Goal: Transaction & Acquisition: Download file/media

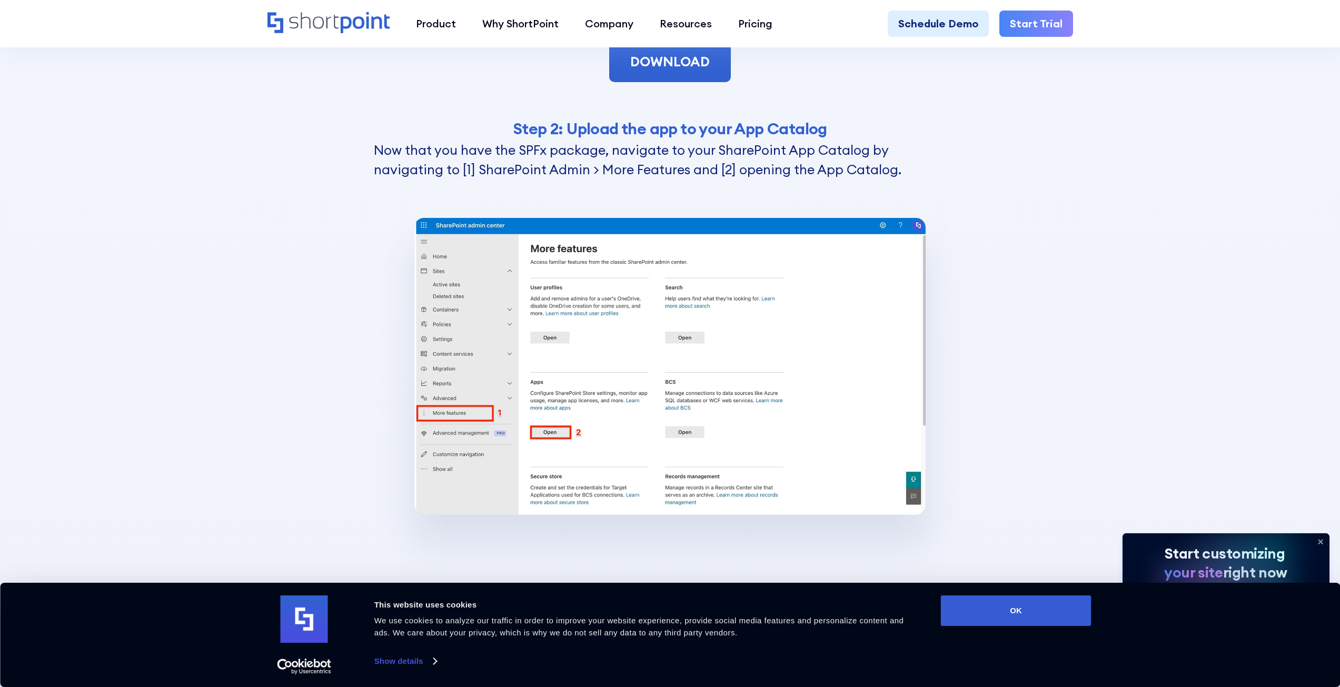
scroll to position [3001, 0]
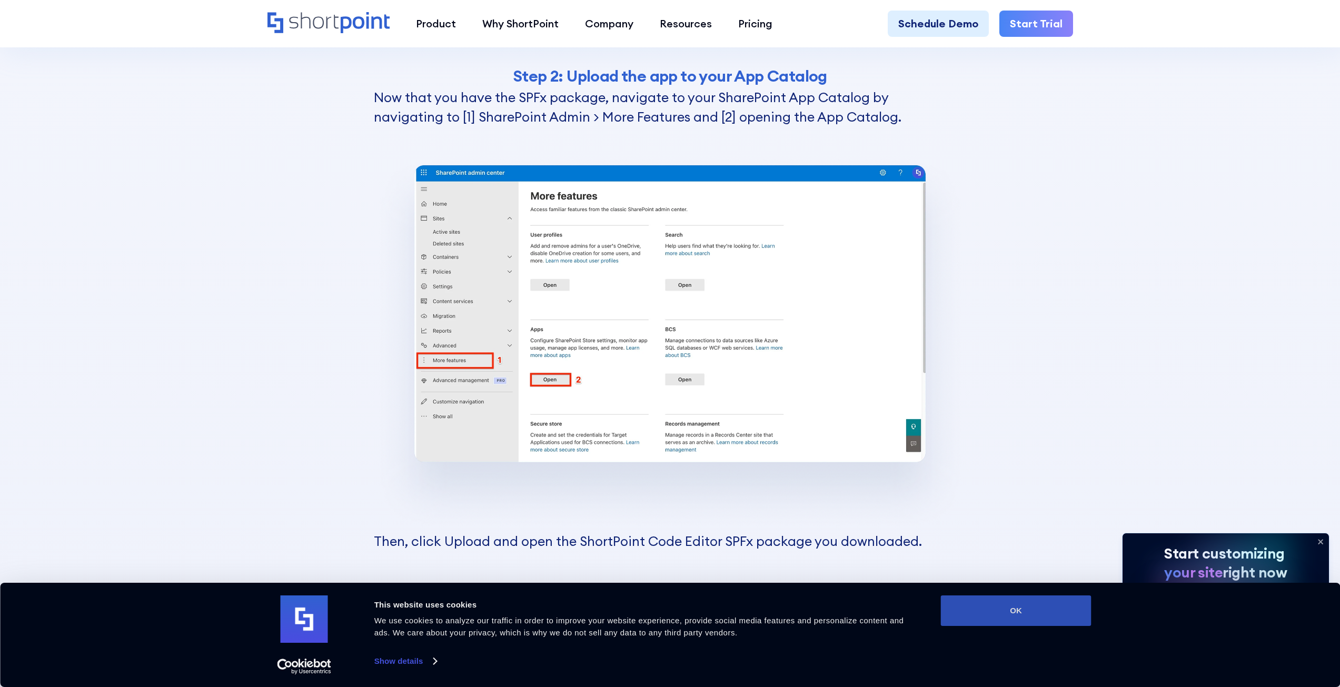
click at [1018, 608] on button "OK" at bounding box center [1016, 610] width 151 height 31
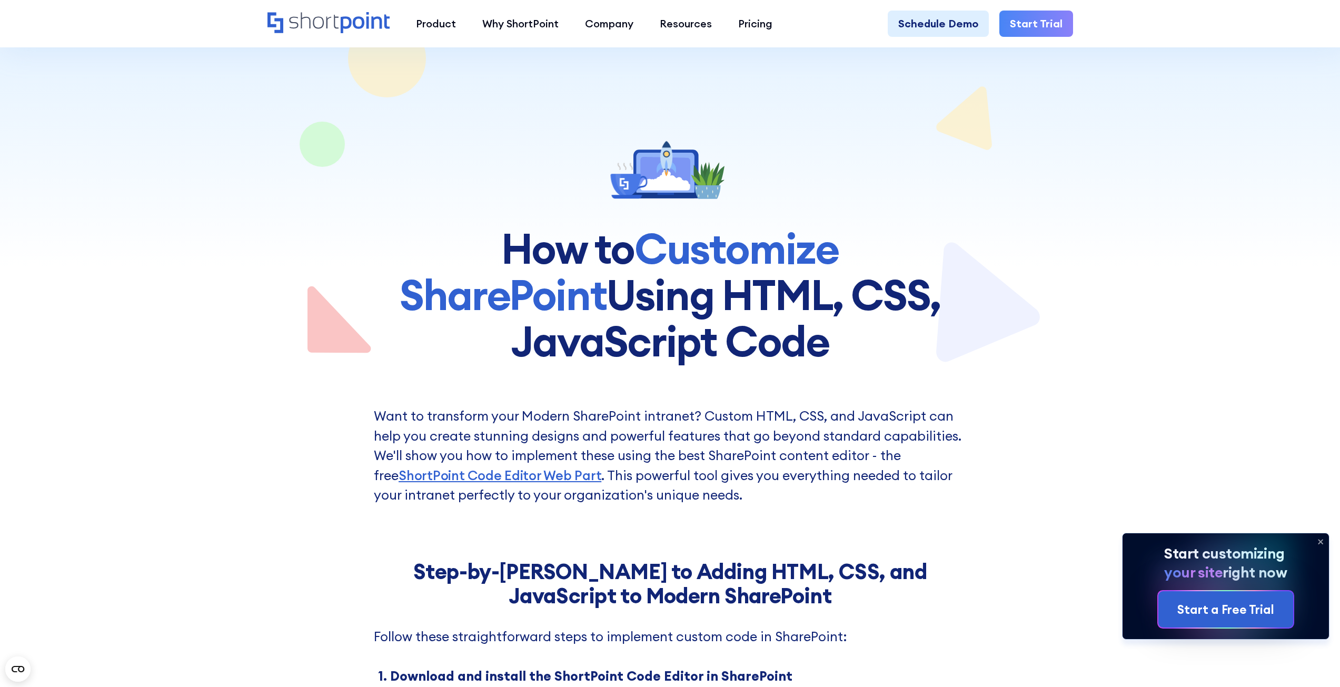
scroll to position [0, 0]
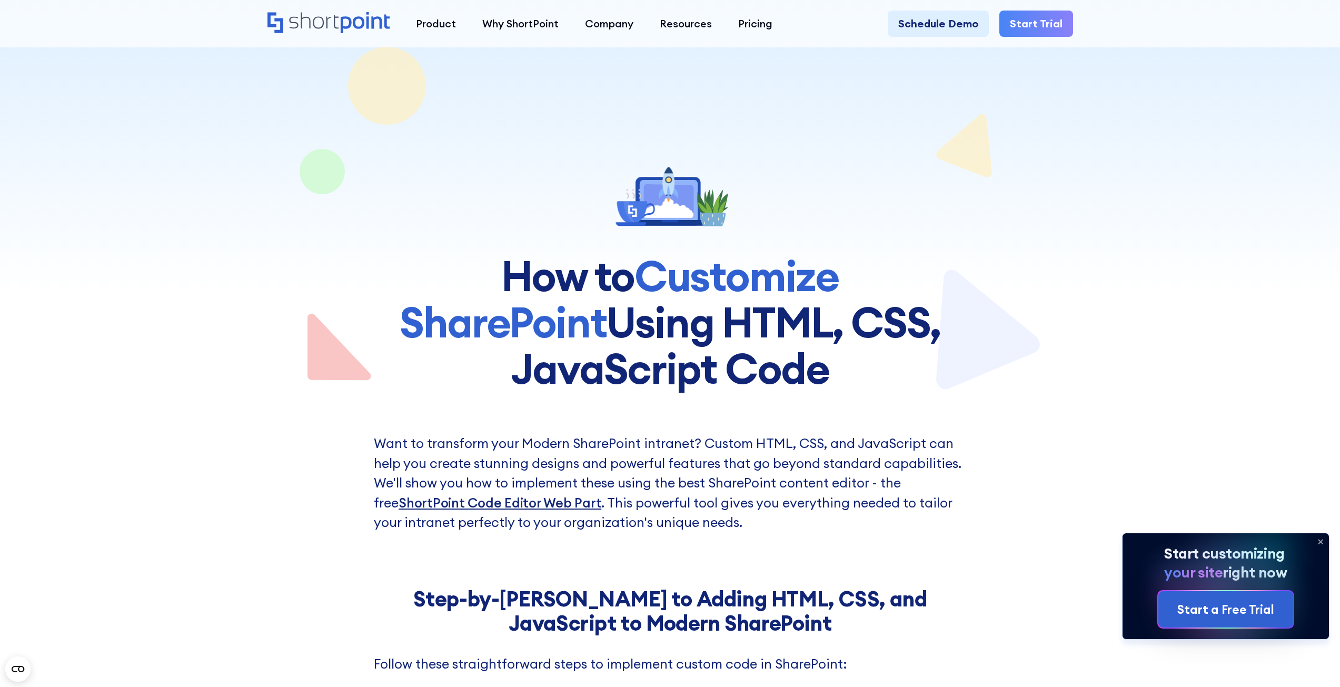
click at [481, 502] on link "ShortPoint Code Editor Web Part" at bounding box center [500, 502] width 203 height 17
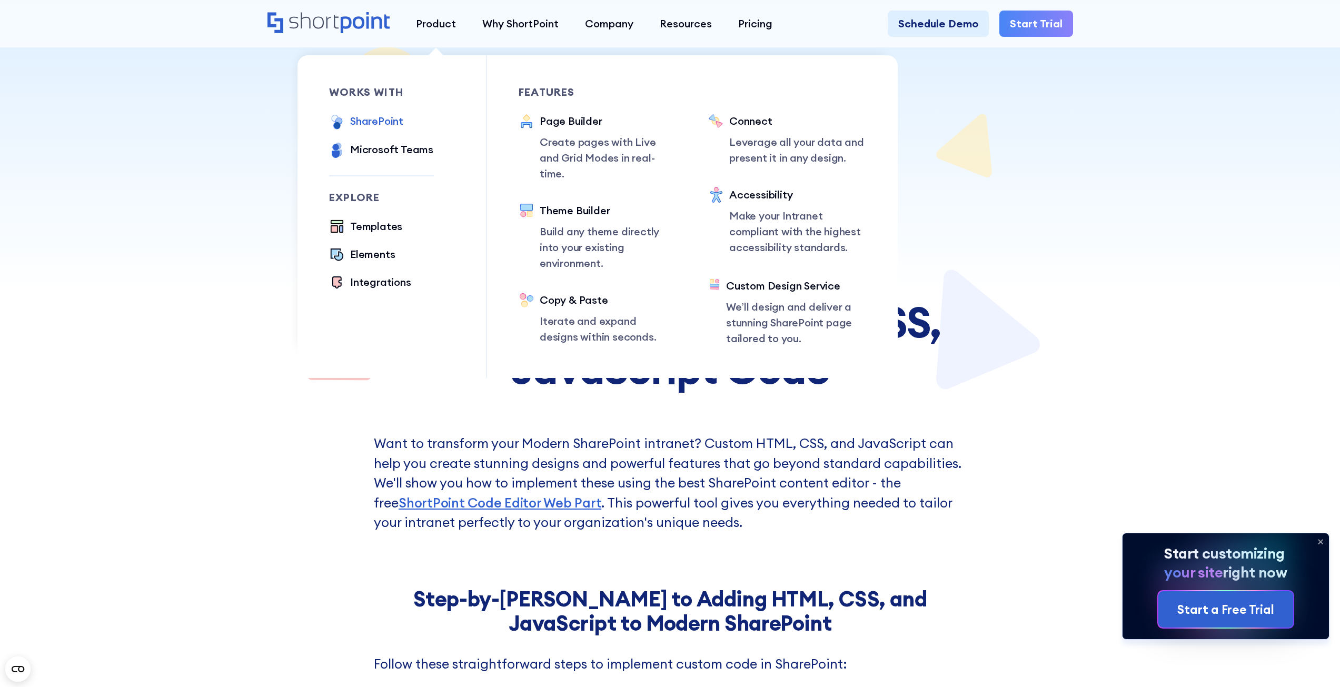
click at [397, 122] on div "SharePoint" at bounding box center [376, 121] width 53 height 16
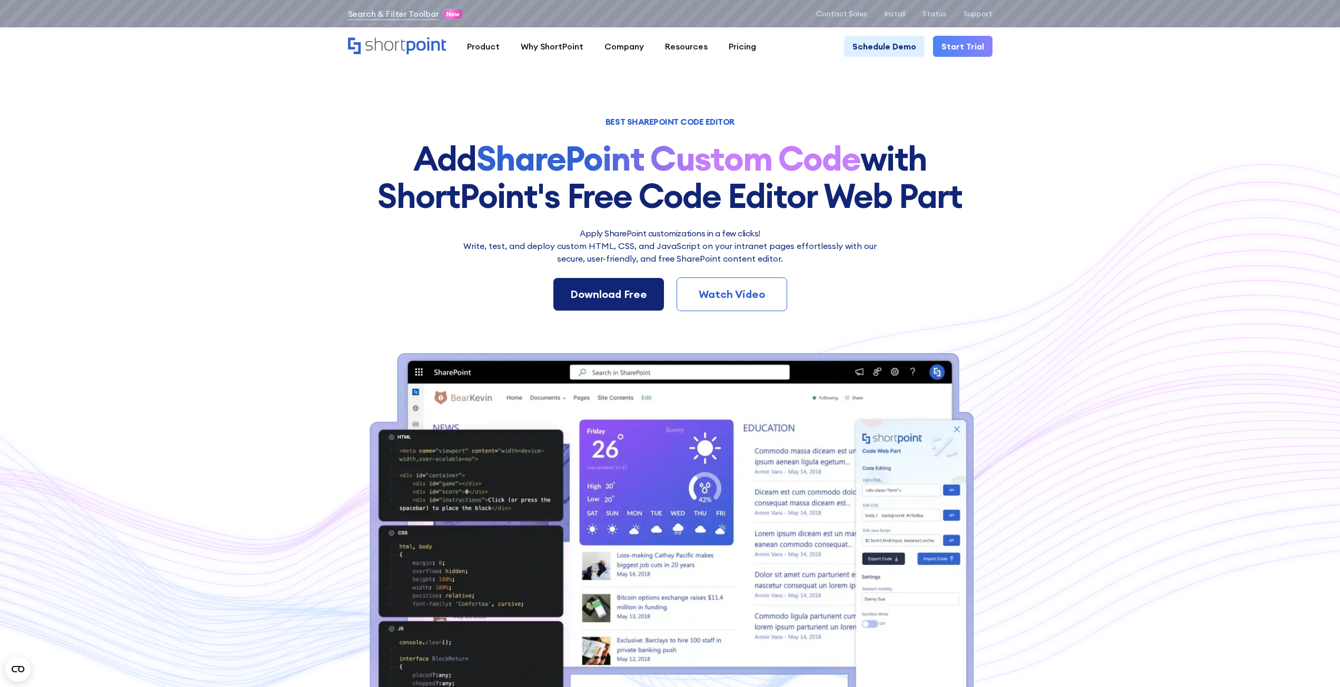
click at [598, 297] on div "Download Free" at bounding box center [608, 294] width 77 height 16
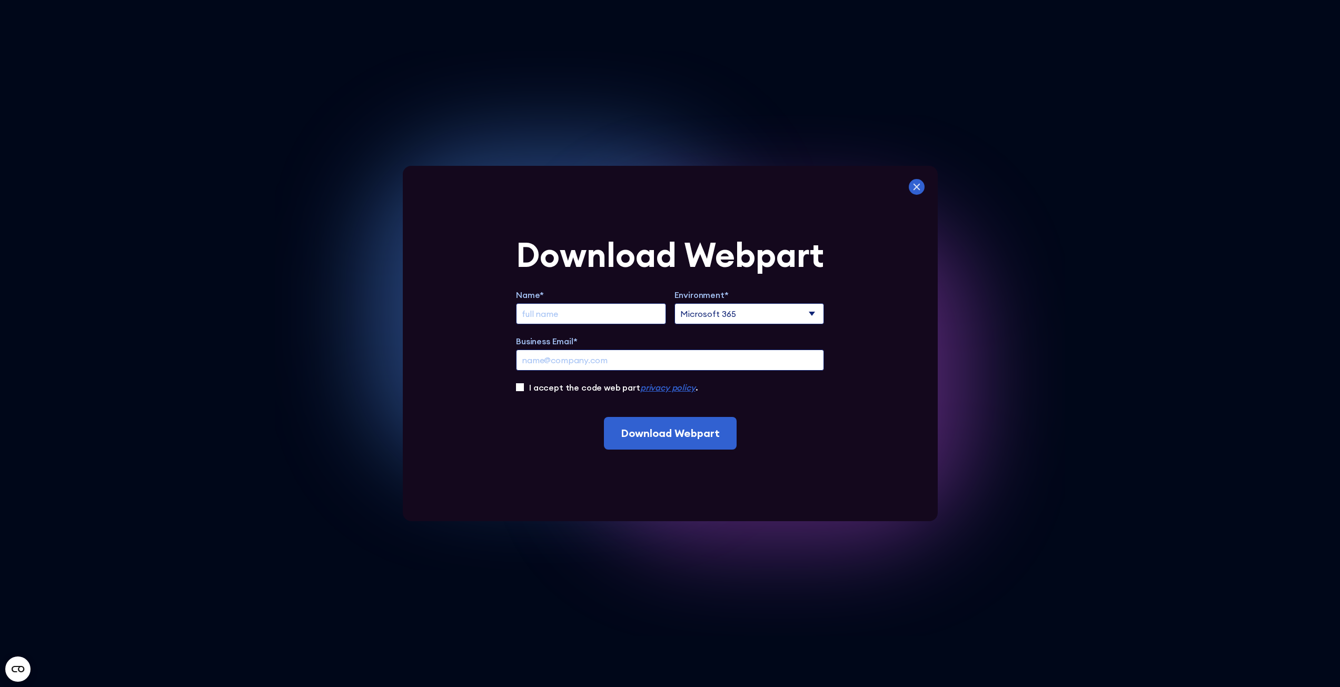
click at [917, 185] on icon at bounding box center [917, 187] width 16 height 16
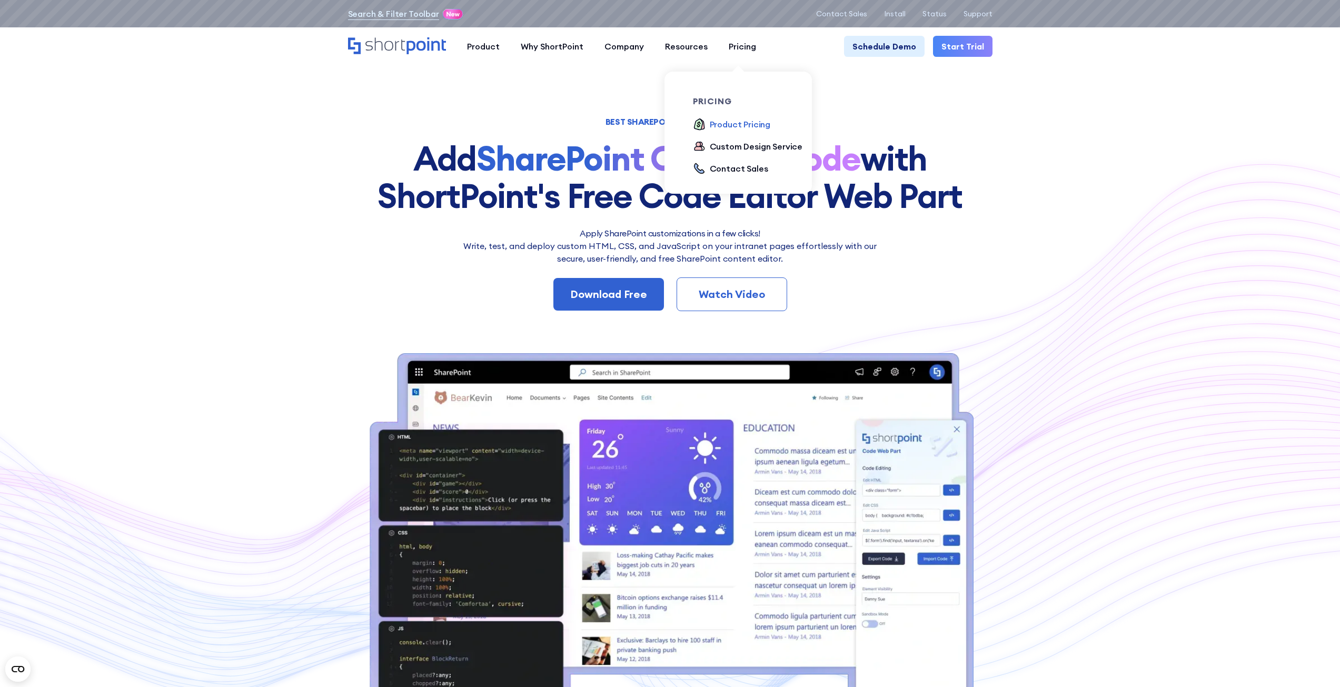
click at [749, 123] on div "Product Pricing" at bounding box center [740, 124] width 61 height 13
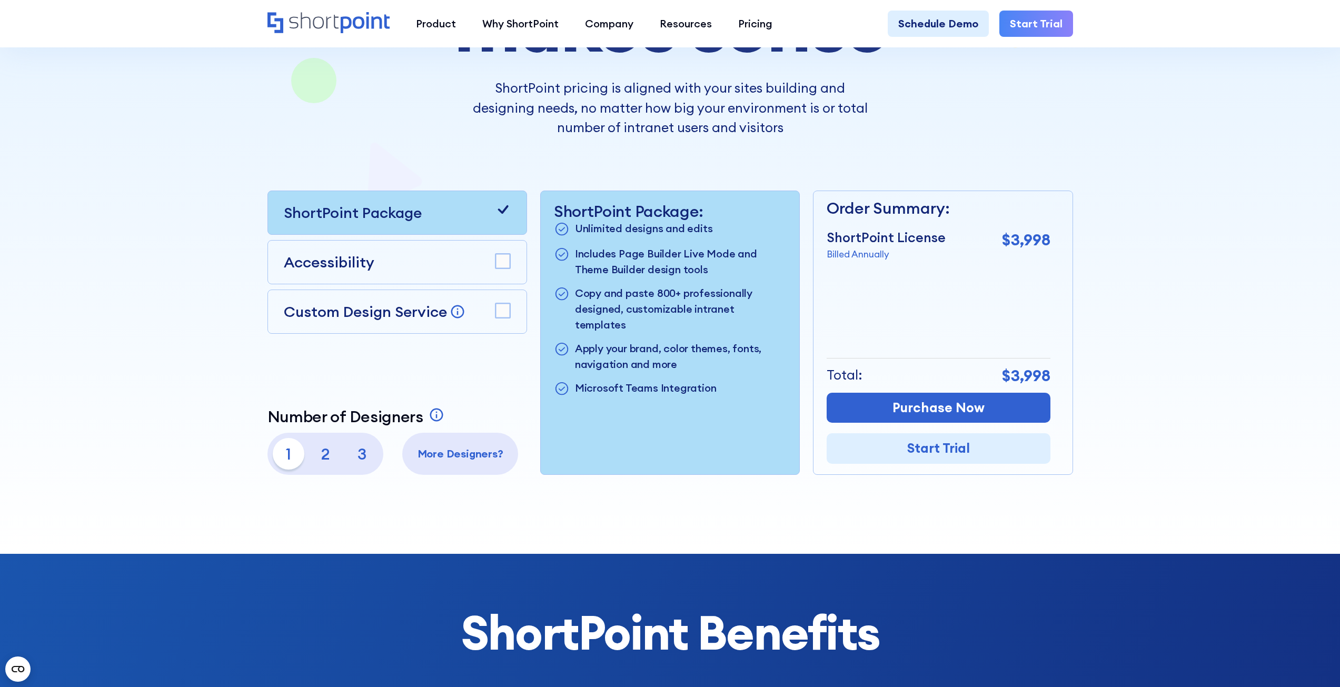
scroll to position [211, 0]
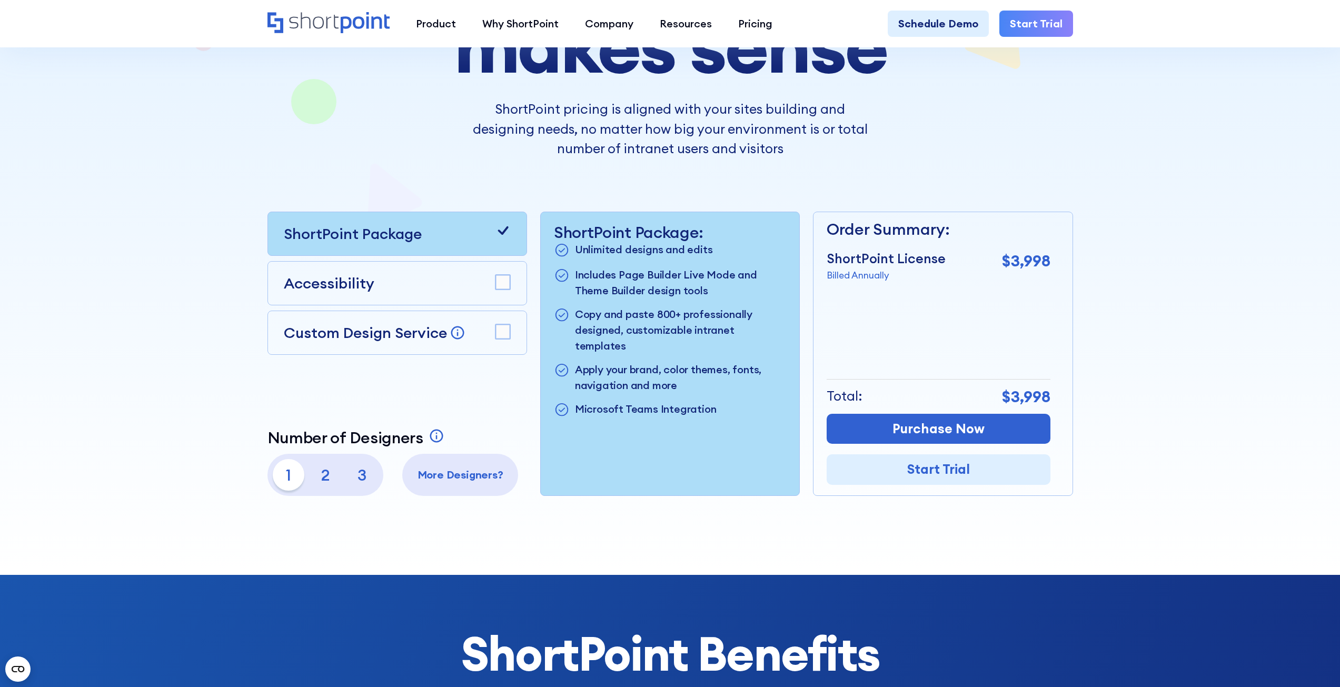
click at [330, 478] on p "2" at bounding box center [326, 475] width 32 height 32
click at [288, 477] on p "1" at bounding box center [289, 475] width 32 height 32
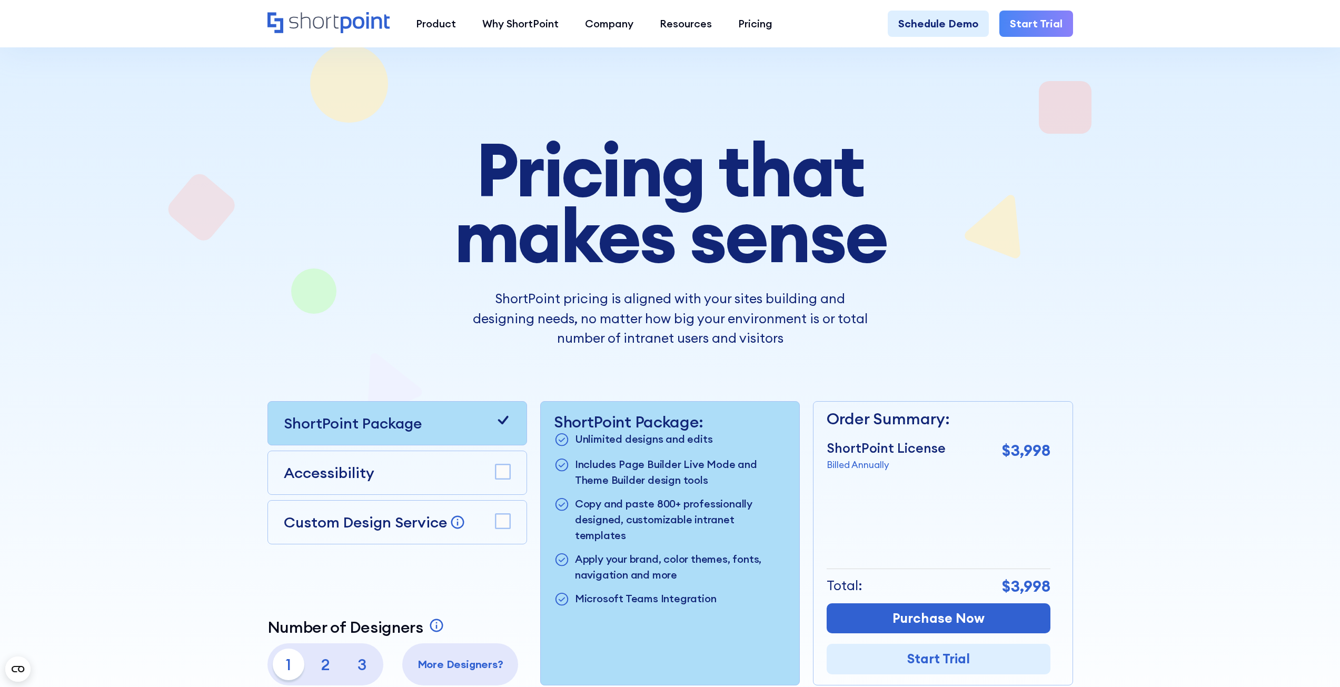
scroll to position [0, 0]
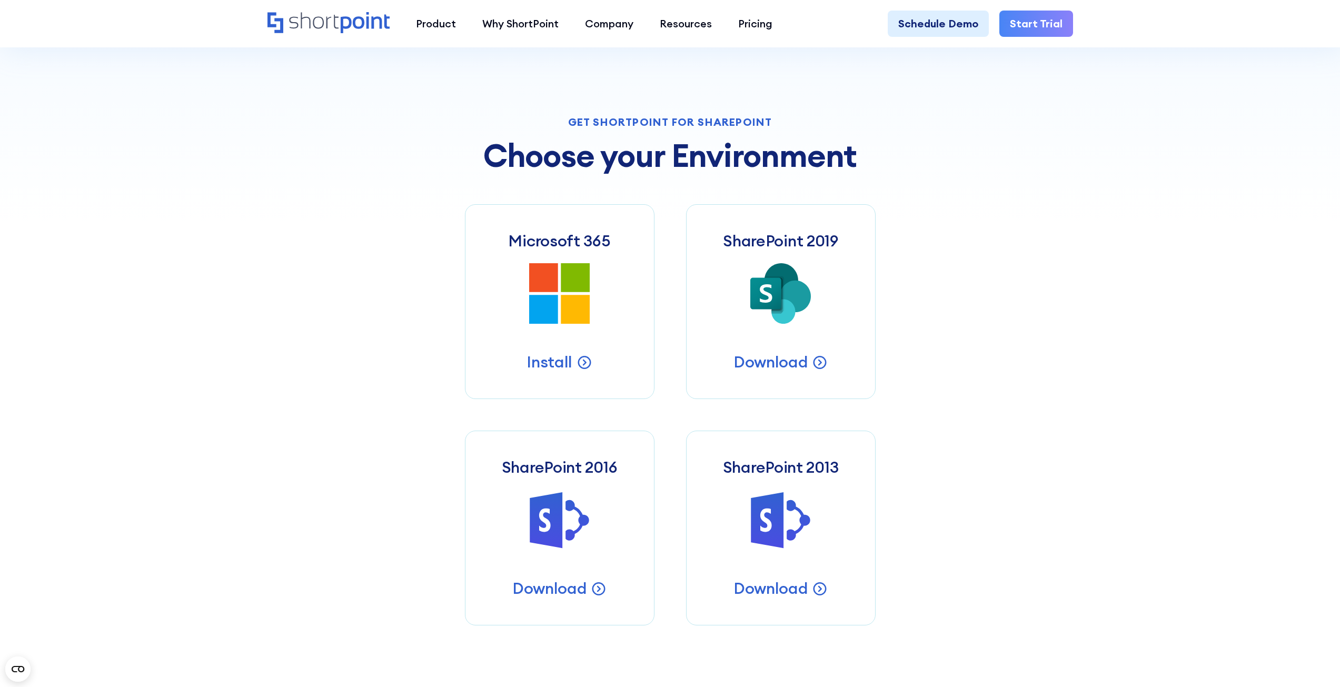
scroll to position [526, 0]
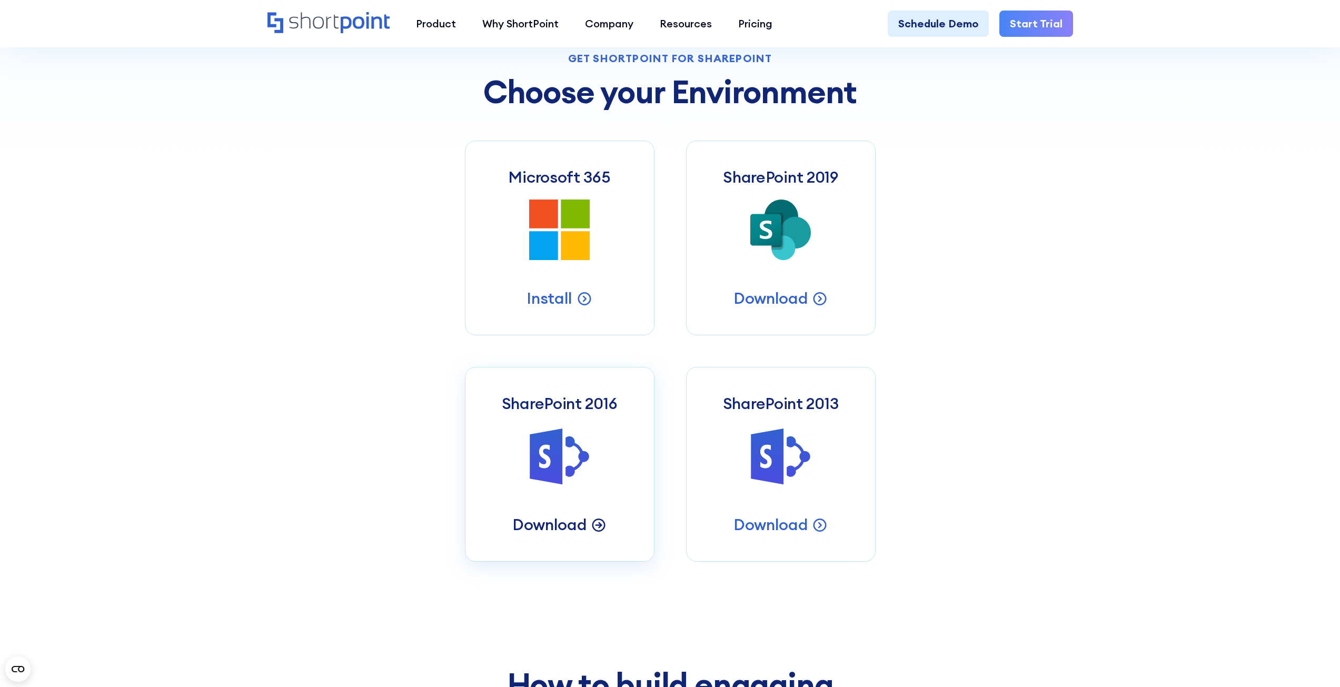
click at [565, 525] on p "Download" at bounding box center [549, 524] width 75 height 21
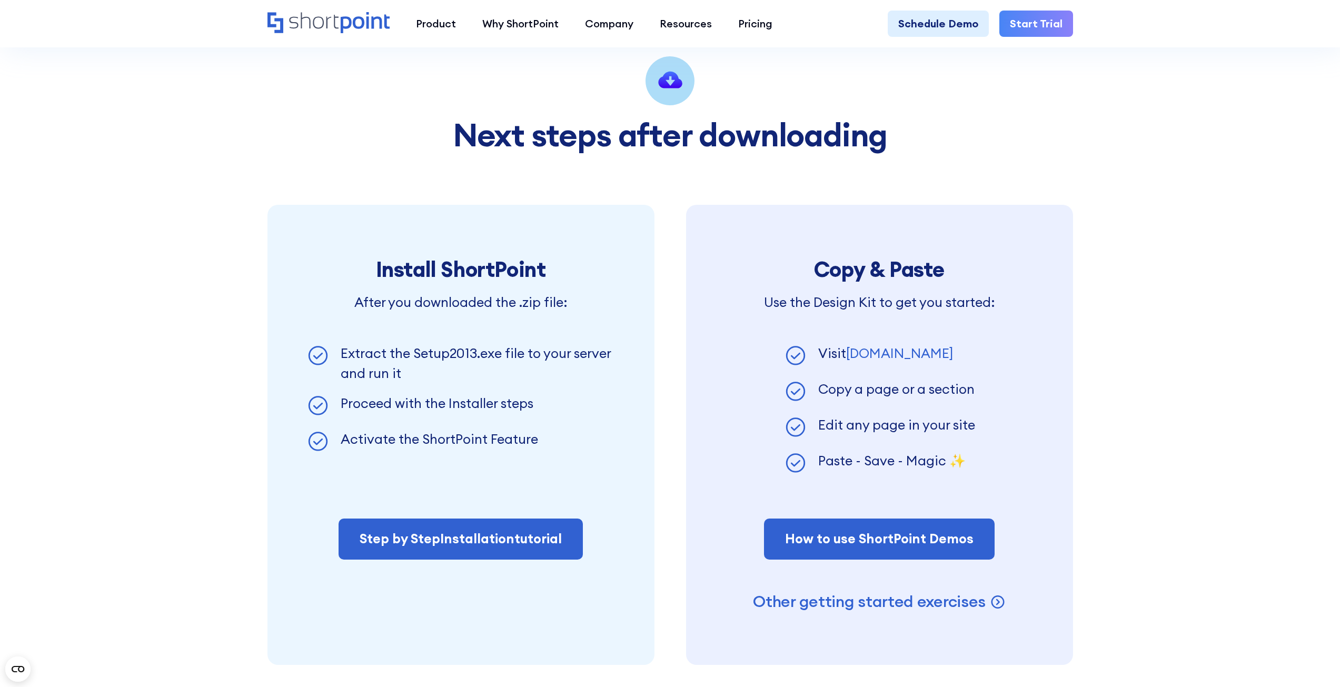
scroll to position [737, 0]
